Goal: Information Seeking & Learning: Learn about a topic

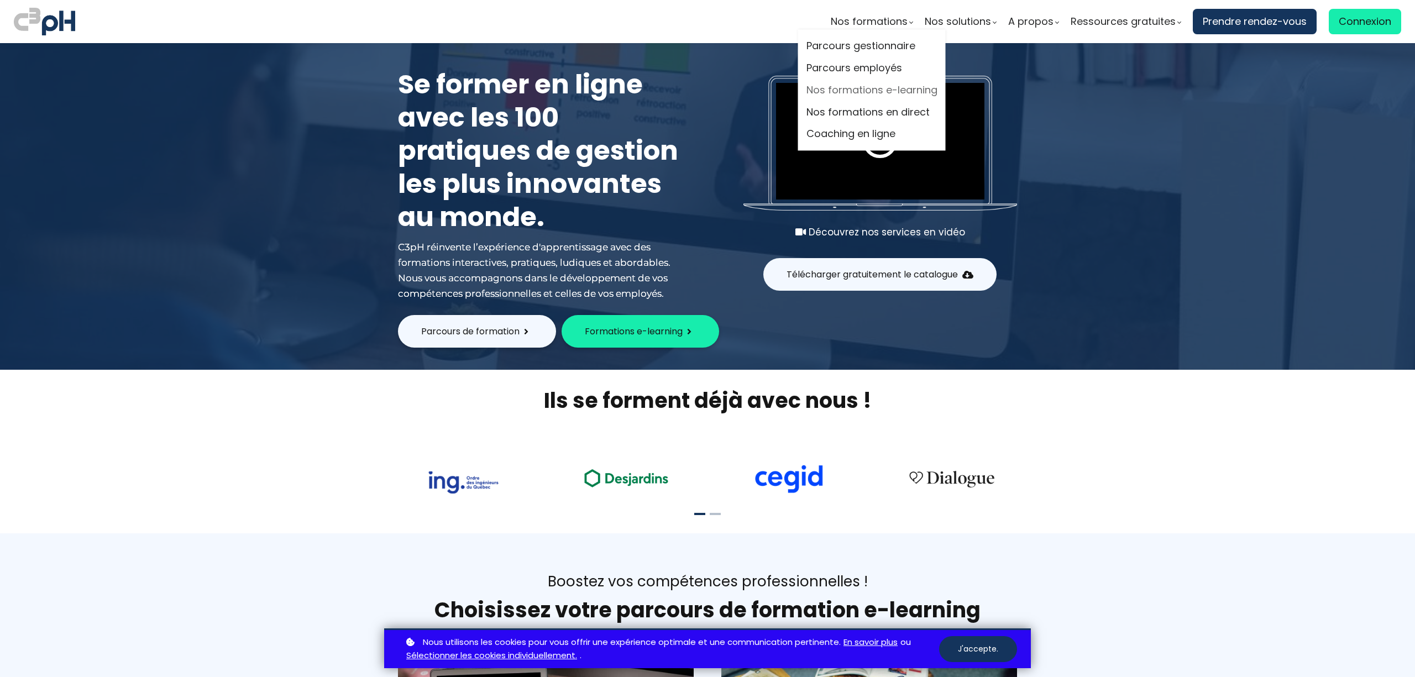
click at [864, 91] on link "Nos formations e-learning" at bounding box center [871, 90] width 131 height 17
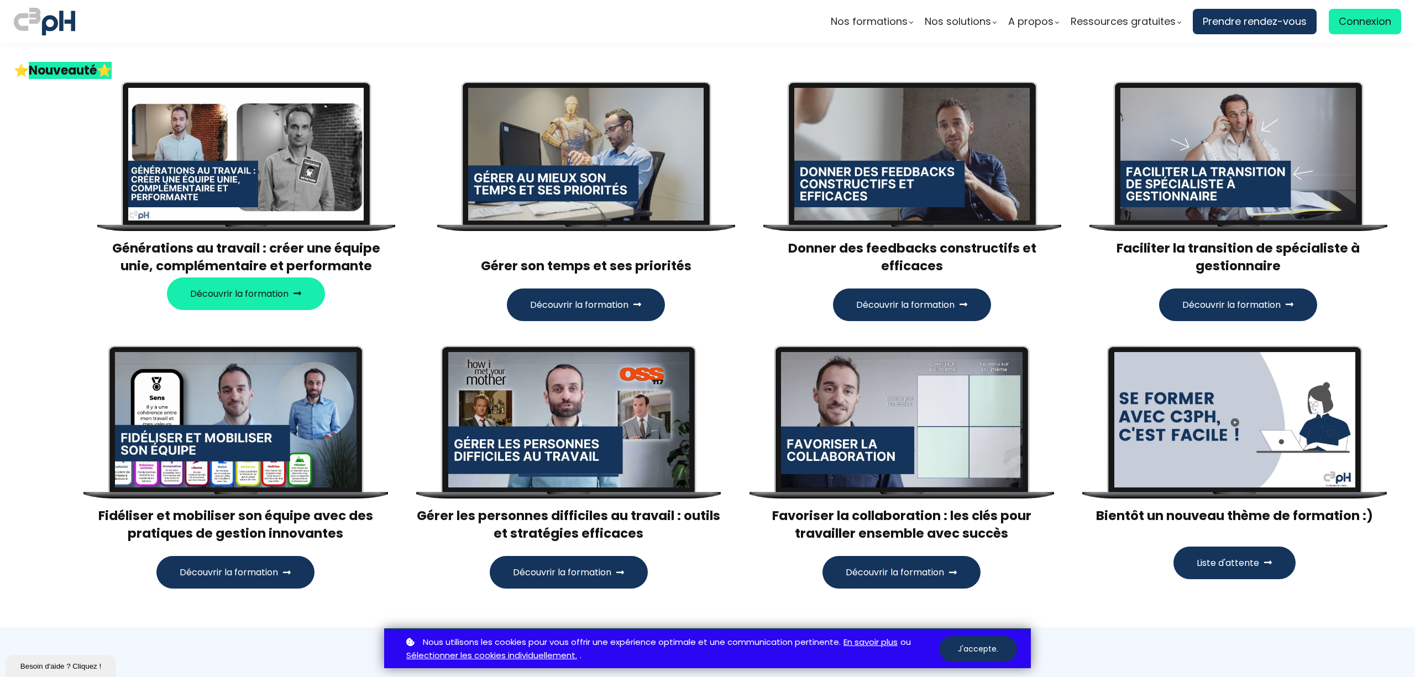
click at [1232, 257] on h3 "Faciliter la transition de spécialiste à gestionnaire" at bounding box center [1238, 256] width 298 height 35
click at [1225, 306] on span "Découvrir la formation" at bounding box center [1231, 305] width 98 height 14
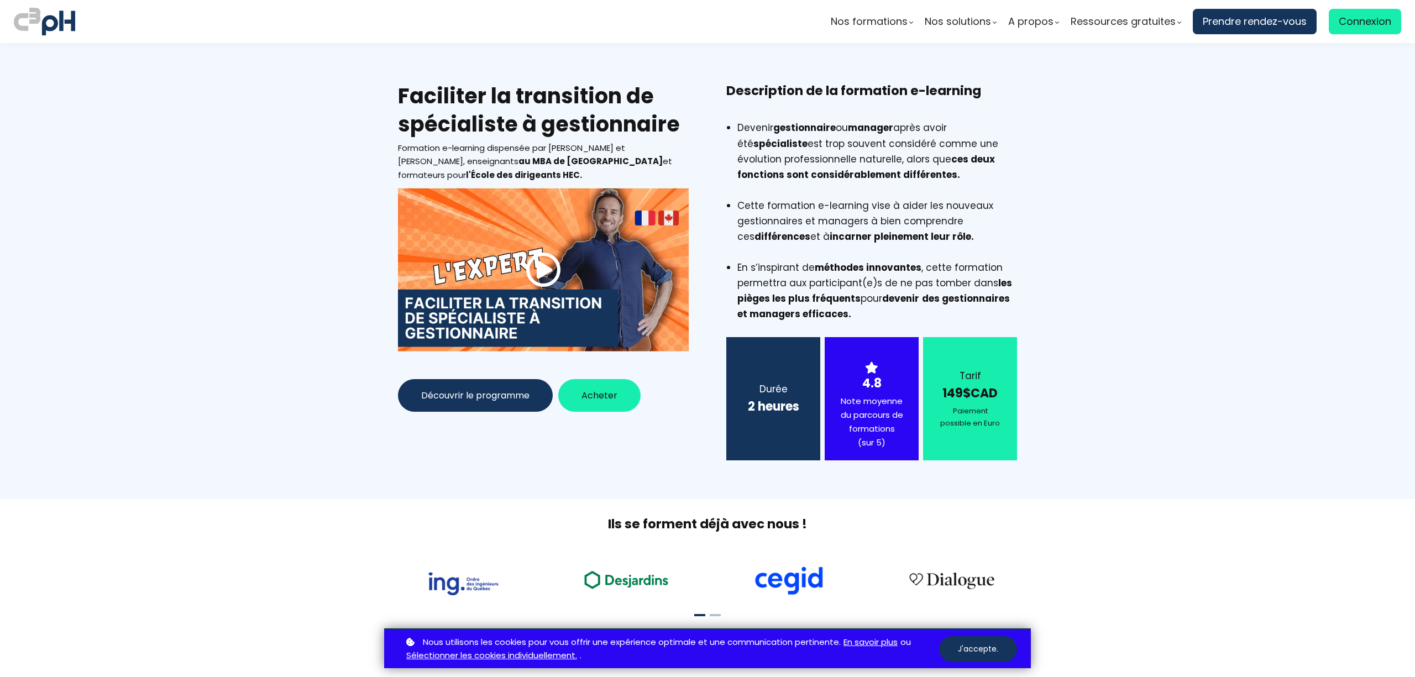
click at [532, 272] on span at bounding box center [543, 269] width 35 height 35
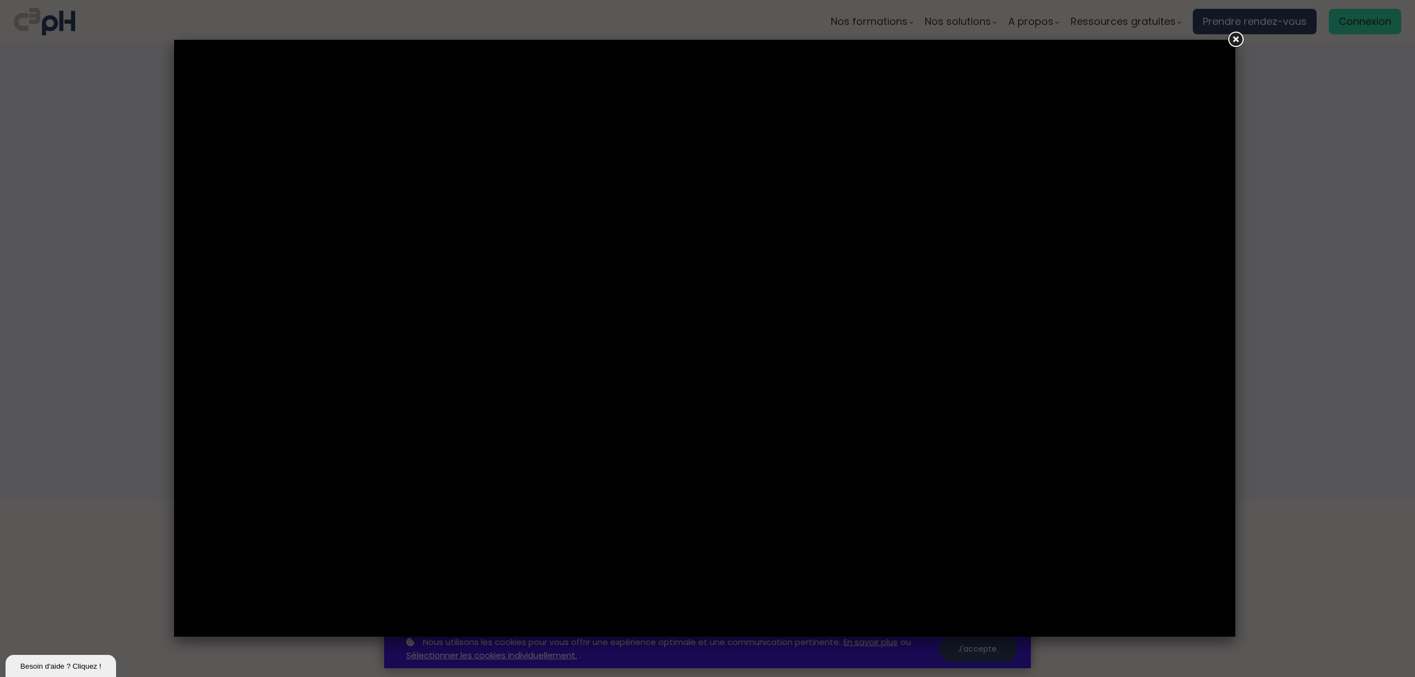
click at [1236, 38] on link at bounding box center [1235, 40] width 20 height 20
